Goal: Find specific page/section: Find specific page/section

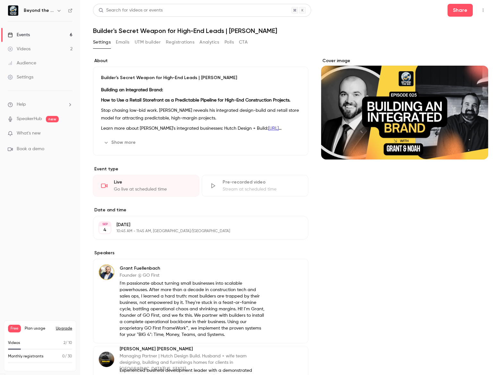
click at [45, 47] on link "Videos 2" at bounding box center [40, 49] width 80 height 14
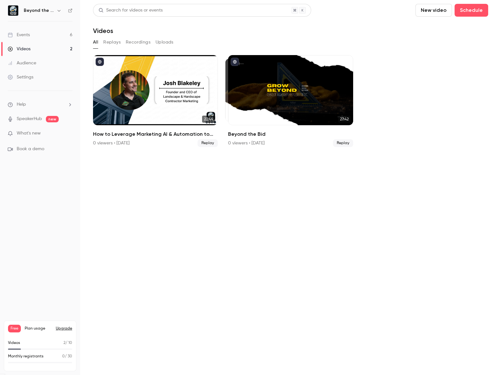
click at [39, 40] on link "Events 6" at bounding box center [40, 35] width 80 height 14
